Goal: Connect with others: Connect with other users

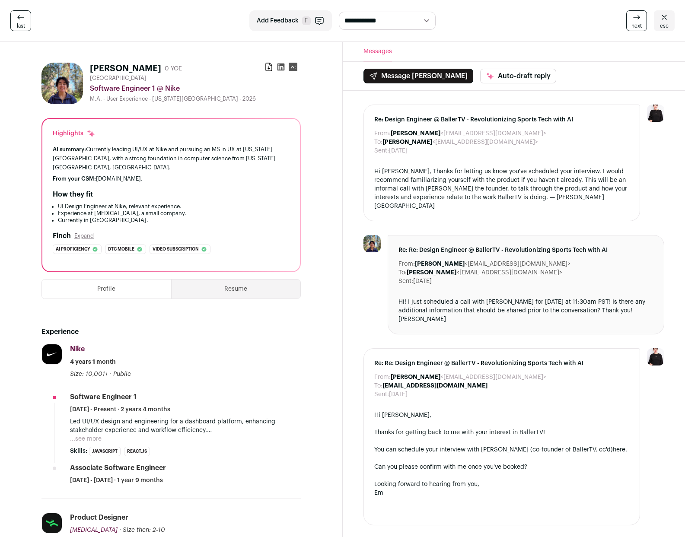
click at [18, 17] on icon at bounding box center [20, 17] width 6 height 4
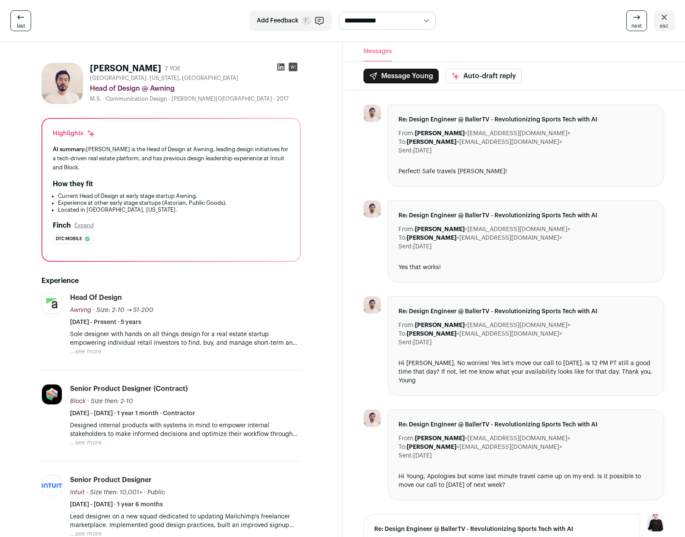
click at [18, 17] on icon at bounding box center [20, 17] width 6 height 4
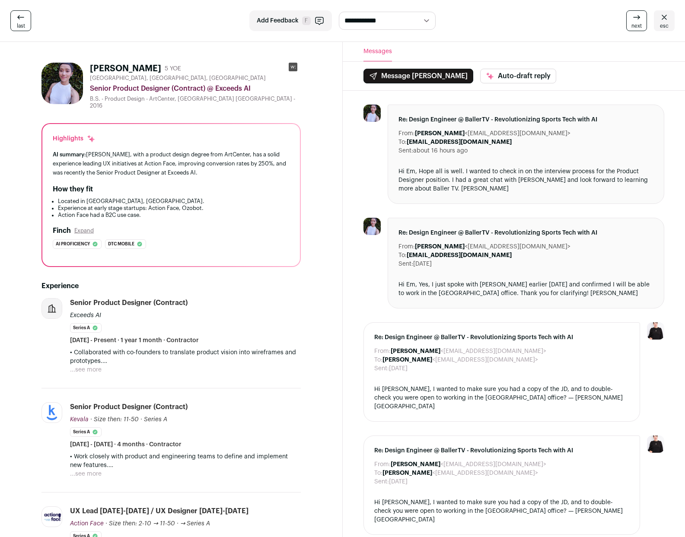
click at [18, 17] on icon at bounding box center [20, 17] width 6 height 4
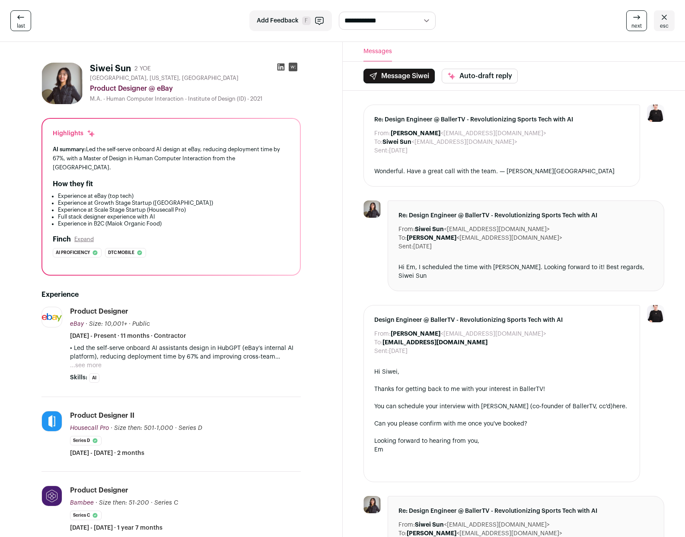
click at [18, 17] on icon at bounding box center [20, 17] width 6 height 4
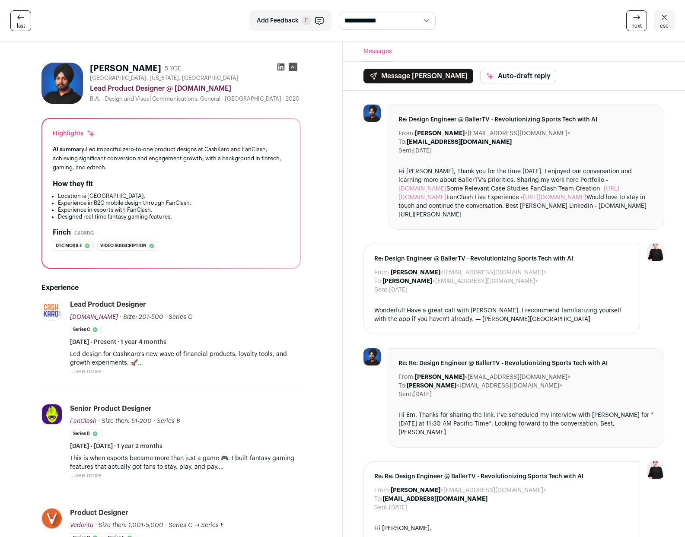
click at [18, 17] on icon at bounding box center [20, 17] width 6 height 4
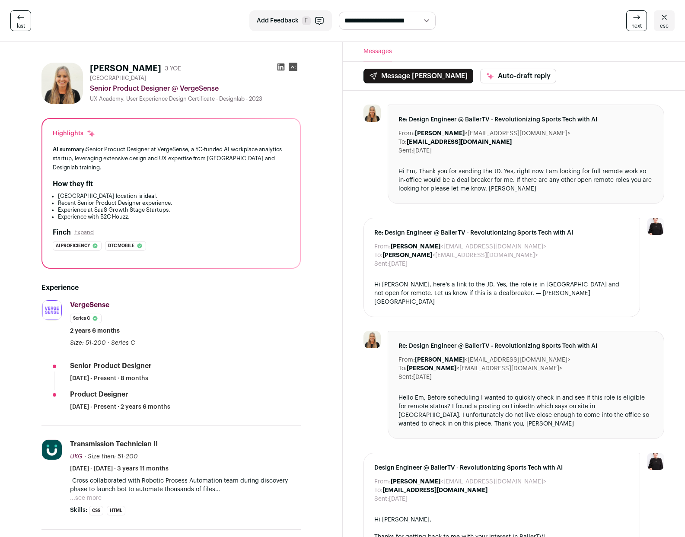
click at [18, 17] on icon at bounding box center [20, 17] width 6 height 4
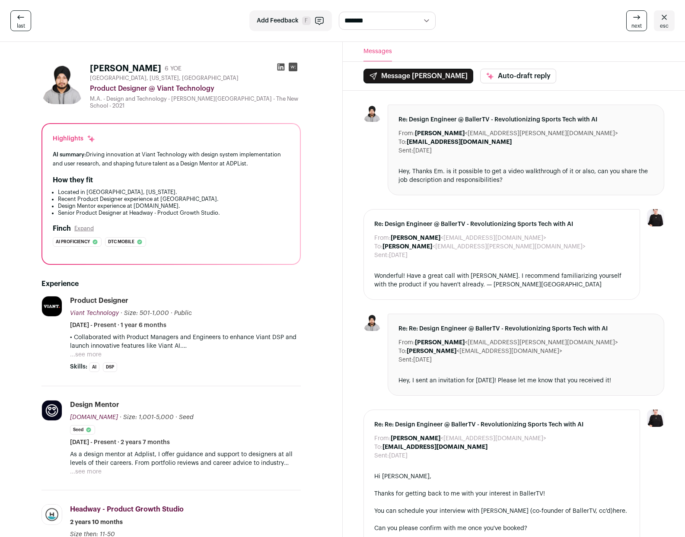
click at [673, 19] on link "esc" at bounding box center [664, 20] width 21 height 21
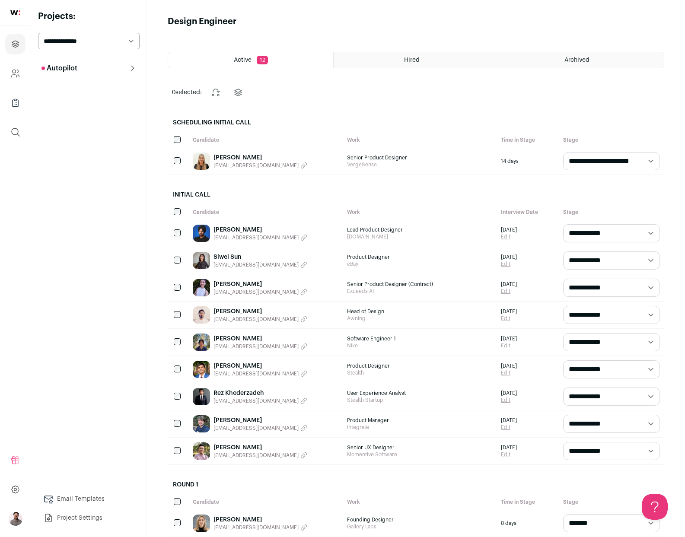
click at [237, 366] on link "[PERSON_NAME]" at bounding box center [260, 366] width 94 height 9
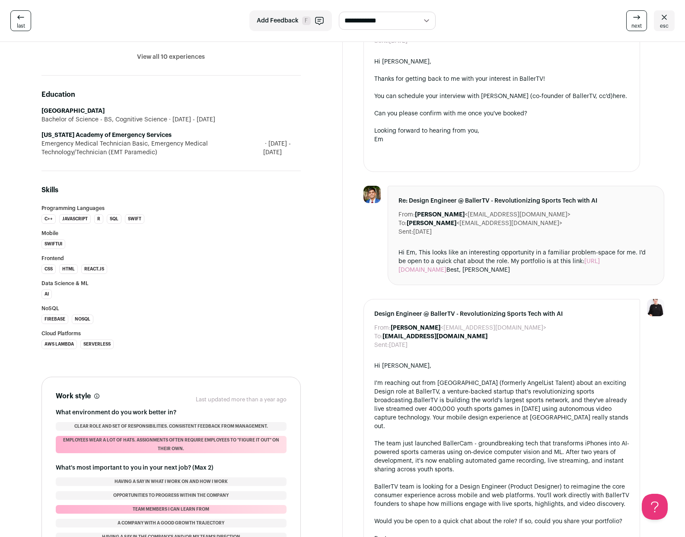
scroll to position [479, 0]
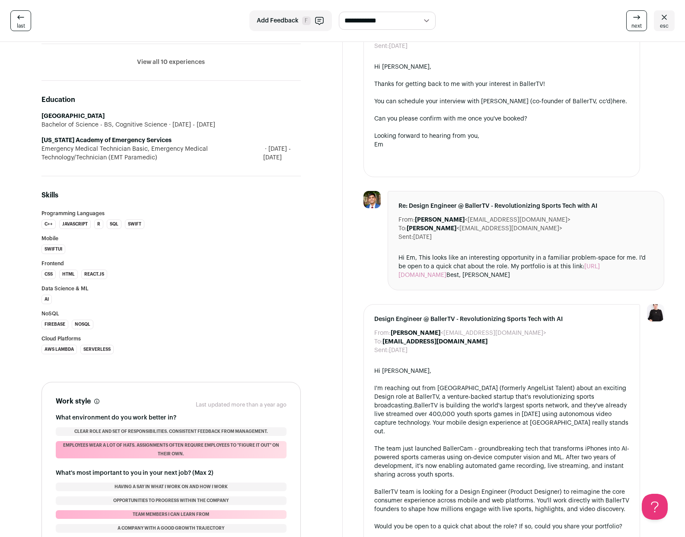
click at [420, 279] on div "Hi Em, This looks like an interesting opportunity in a familiar problem-space f…" at bounding box center [525, 267] width 255 height 26
click at [421, 277] on link "[URL][DOMAIN_NAME]" at bounding box center [498, 271] width 201 height 15
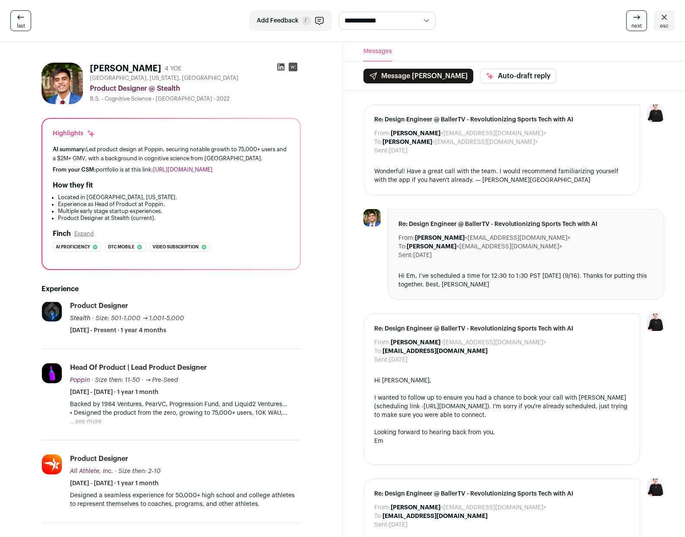
scroll to position [404, 0]
